Goal: Task Accomplishment & Management: Use online tool/utility

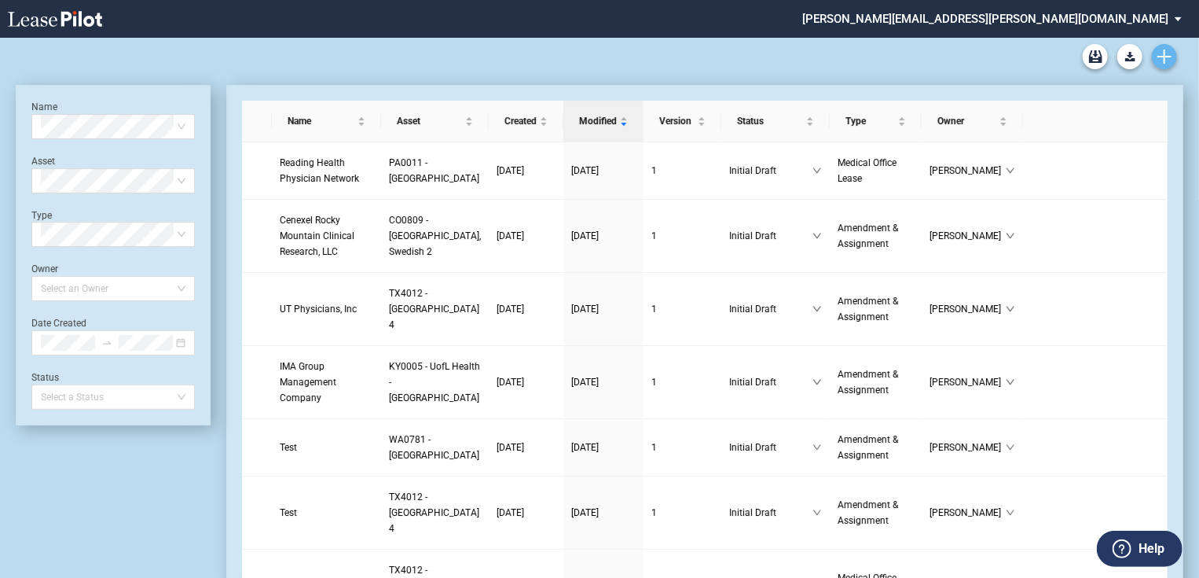
click at [1166, 60] on icon "Create new document" at bounding box center [1165, 57] width 14 height 14
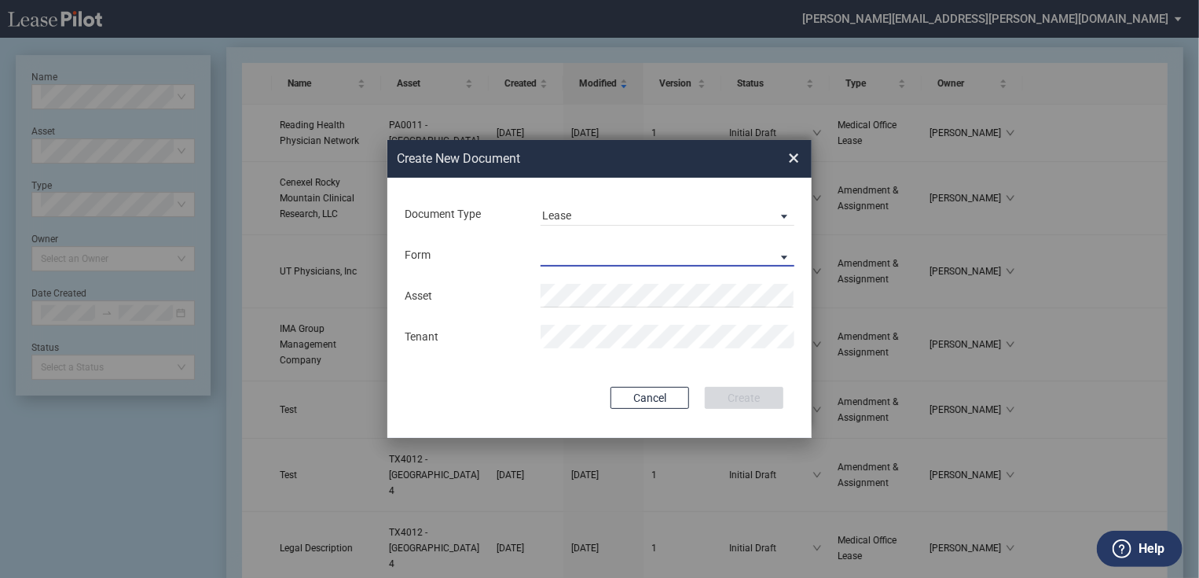
click at [692, 252] on md-select "Medical Office Lease Scottsdale Lease Louisville Lease 1370 Medical Place Lease…" at bounding box center [668, 255] width 254 height 24
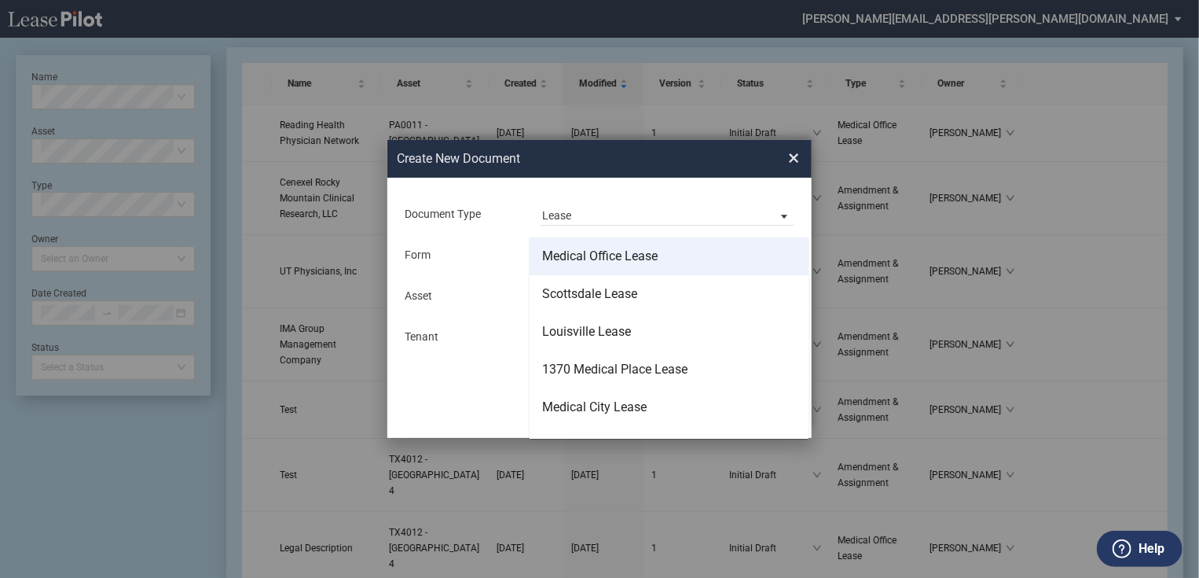
click at [635, 267] on md-option "Medical Office Lease" at bounding box center [669, 256] width 279 height 38
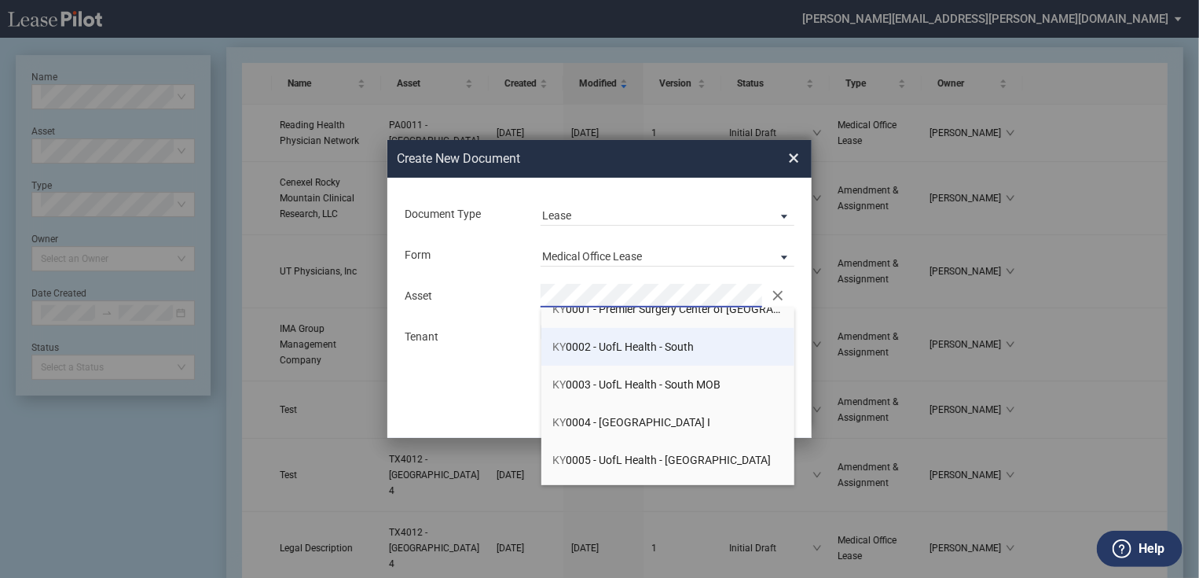
scroll to position [251, 0]
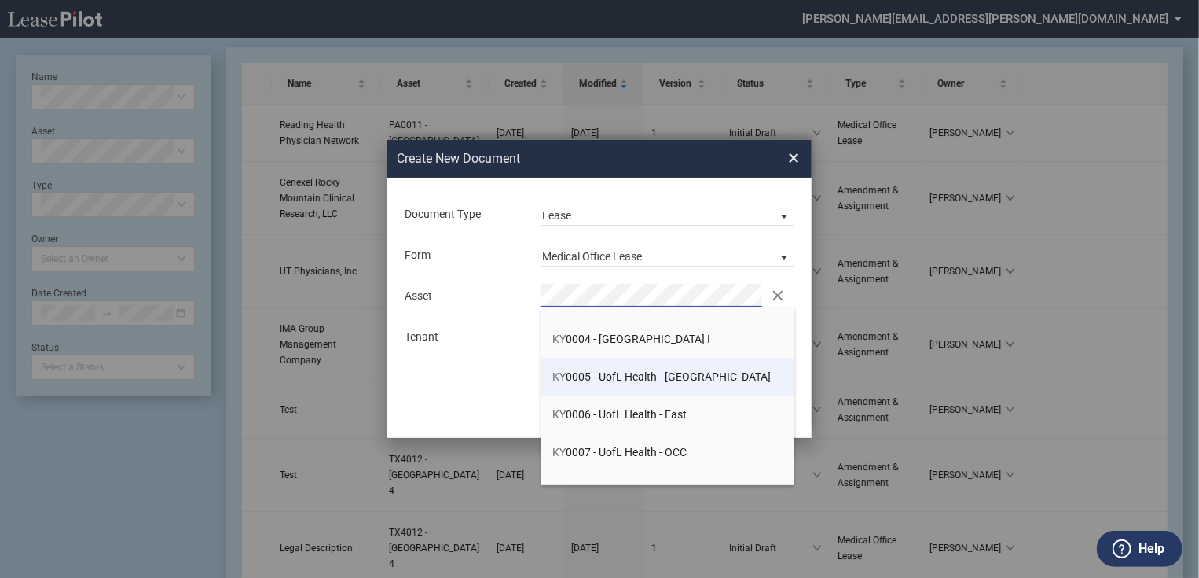
click at [629, 372] on span "KY 0005 - UofL Health - Plaza II" at bounding box center [662, 376] width 218 height 13
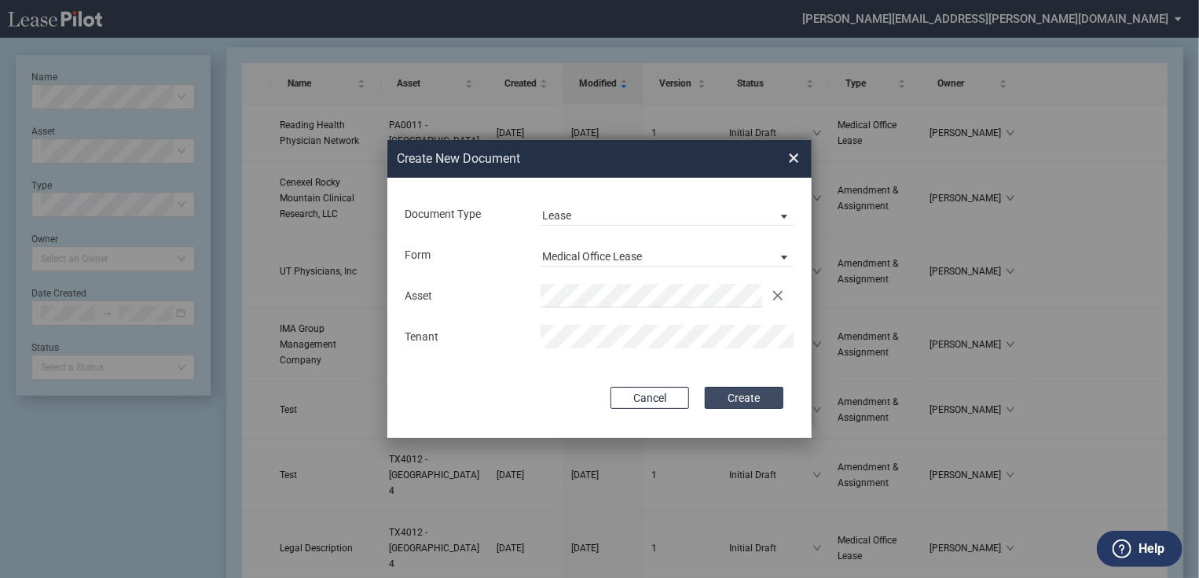
click at [747, 391] on button "Create" at bounding box center [744, 398] width 79 height 22
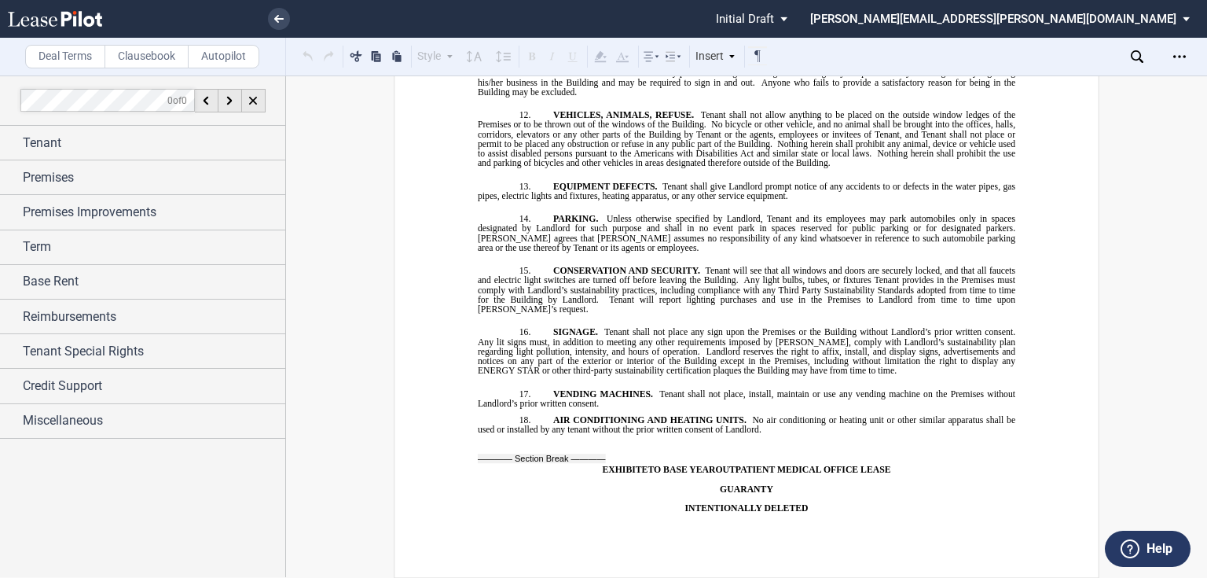
scroll to position [14655, 0]
click at [1172, 50] on div "Open Lease options menu" at bounding box center [1179, 56] width 25 height 25
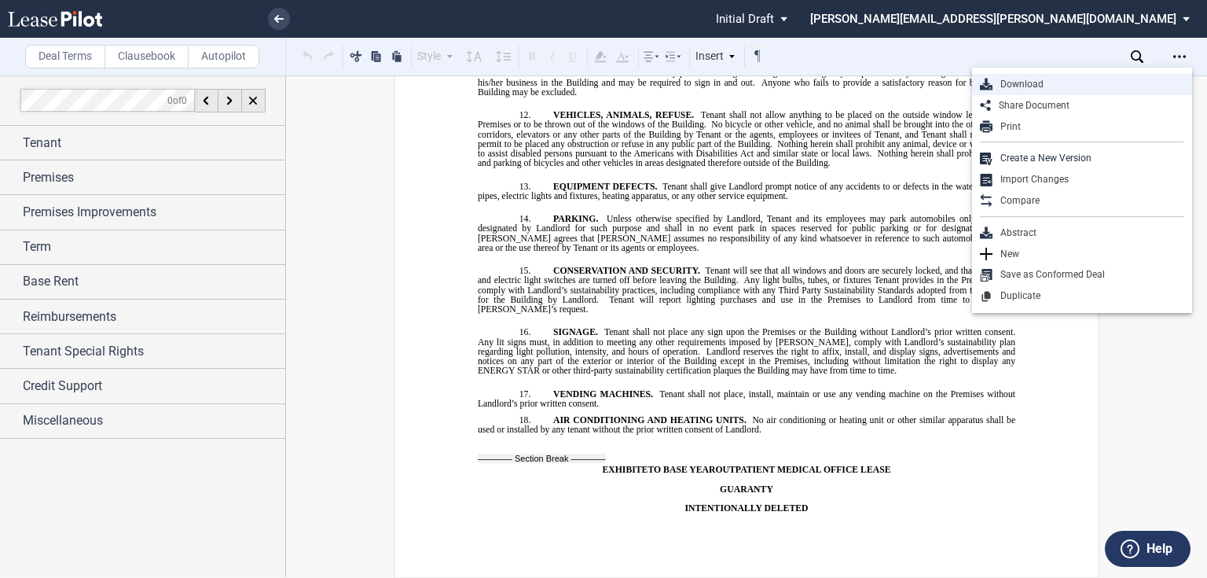
click at [1074, 78] on div "Download" at bounding box center [1089, 84] width 192 height 13
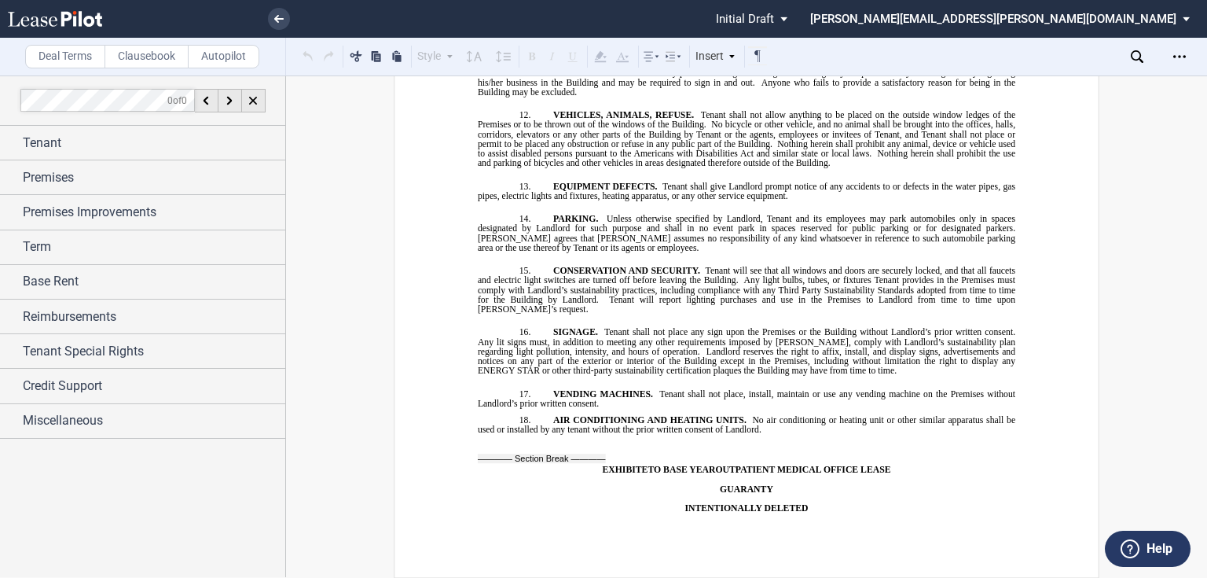
scroll to position [14844, 0]
